Goal: Find specific page/section: Find specific page/section

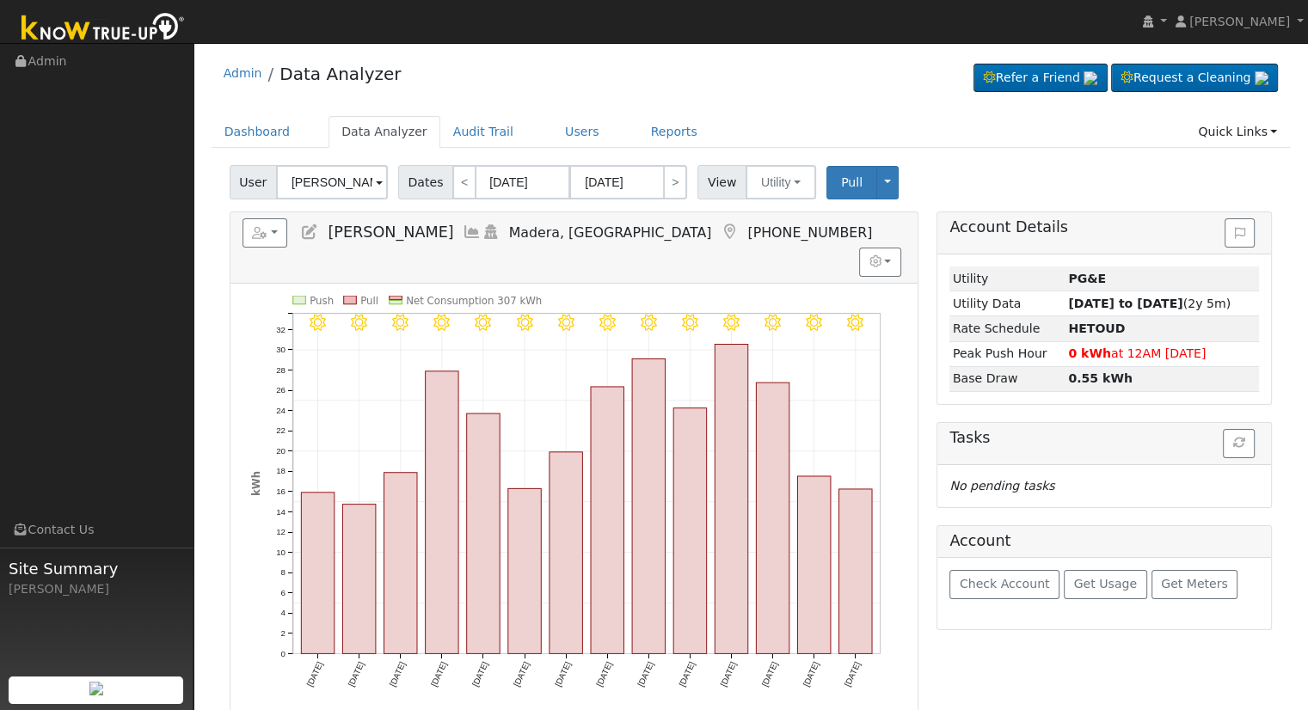
click at [925, 506] on div "Reports Scenario Health Check Energy Audit Account Timeline User Audit Trail In…" at bounding box center [574, 566] width 708 height 709
